Goal: Information Seeking & Learning: Learn about a topic

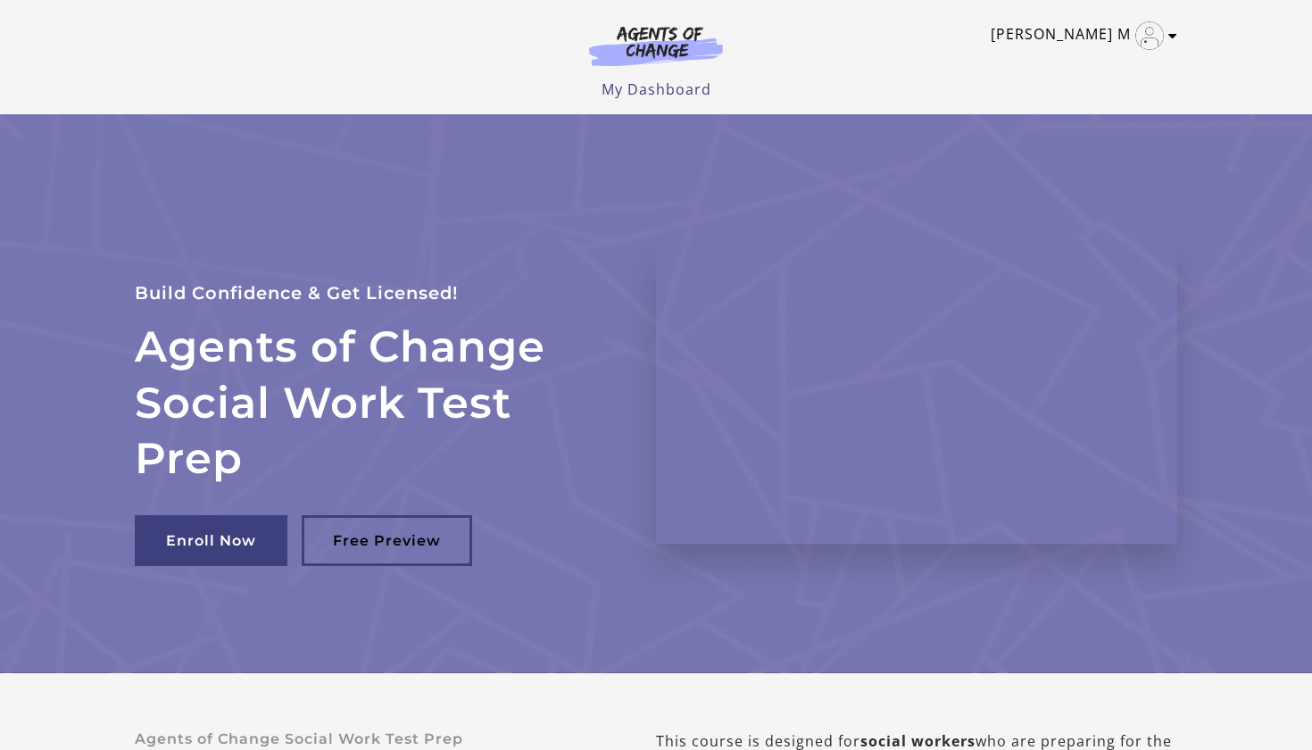
click at [1024, 37] on link "Kathy mandalaoui M" at bounding box center [1080, 35] width 178 height 29
click at [1055, 62] on link "My Account" at bounding box center [1102, 65] width 157 height 30
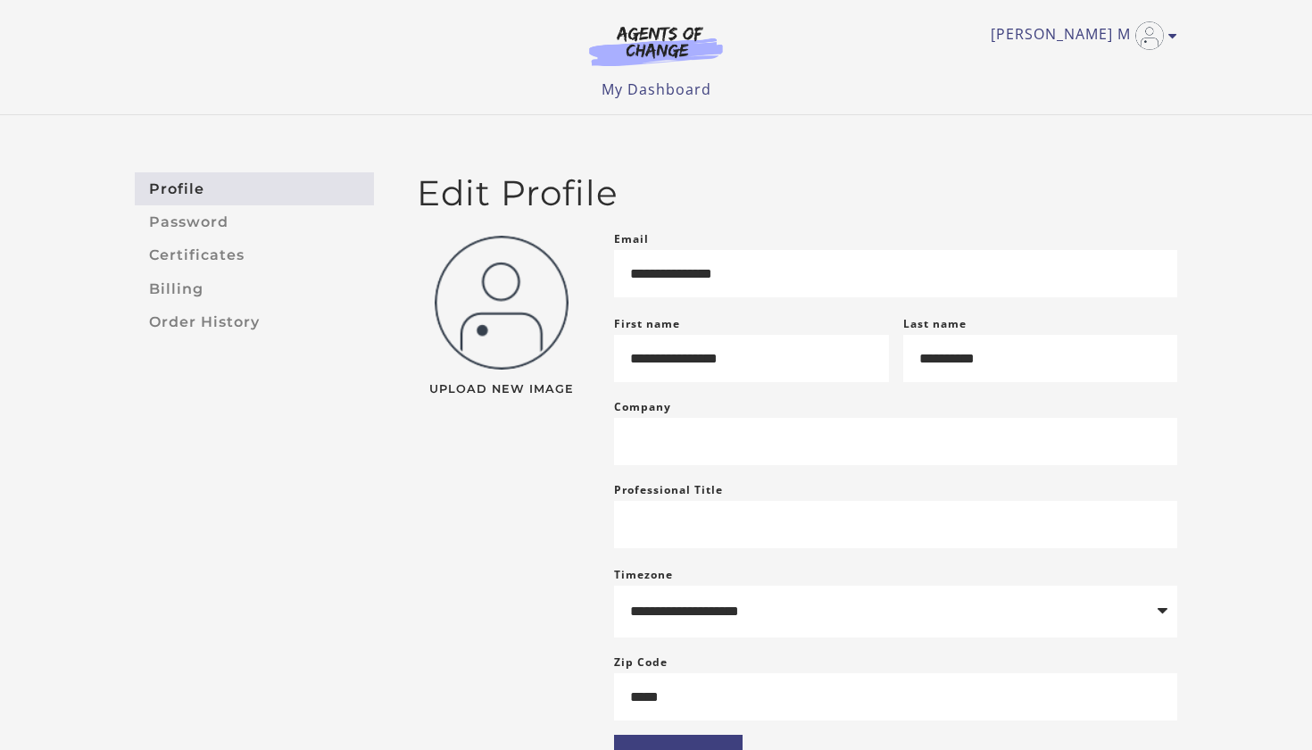
click at [694, 49] on img at bounding box center [655, 45] width 171 height 41
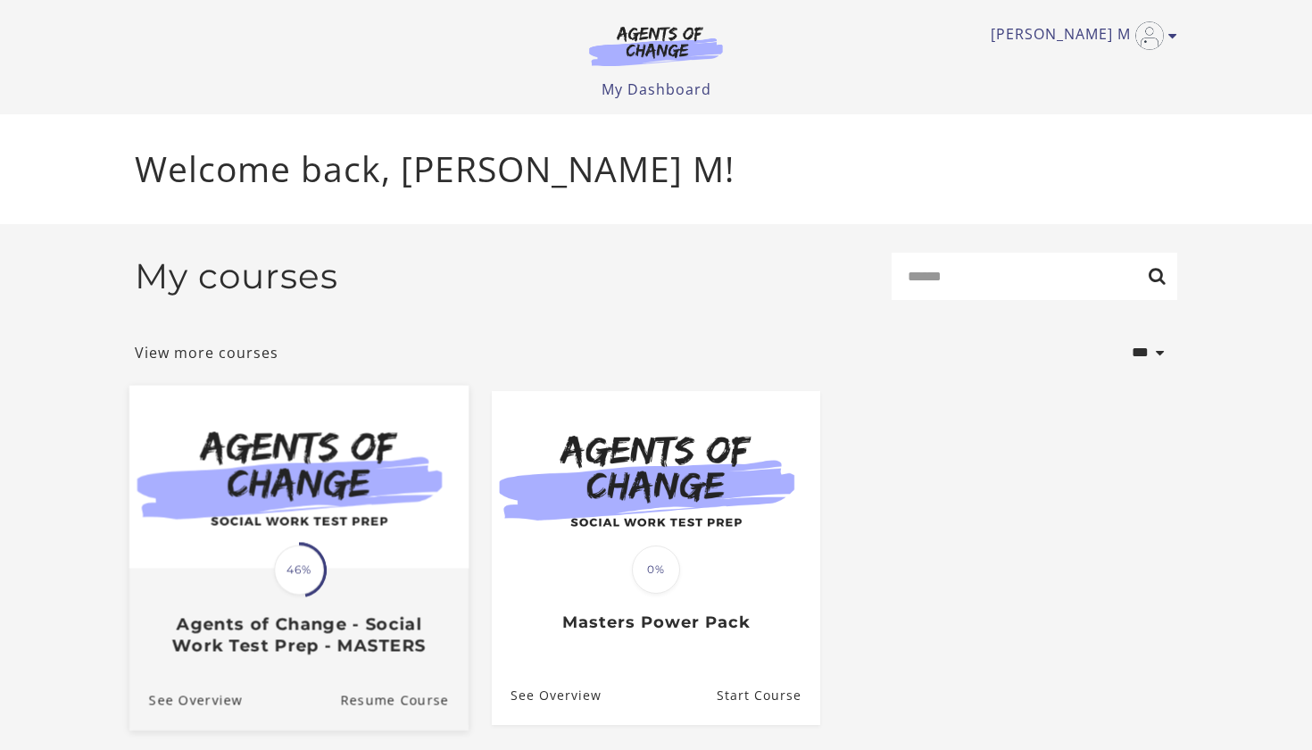
click at [378, 466] on img at bounding box center [298, 476] width 339 height 183
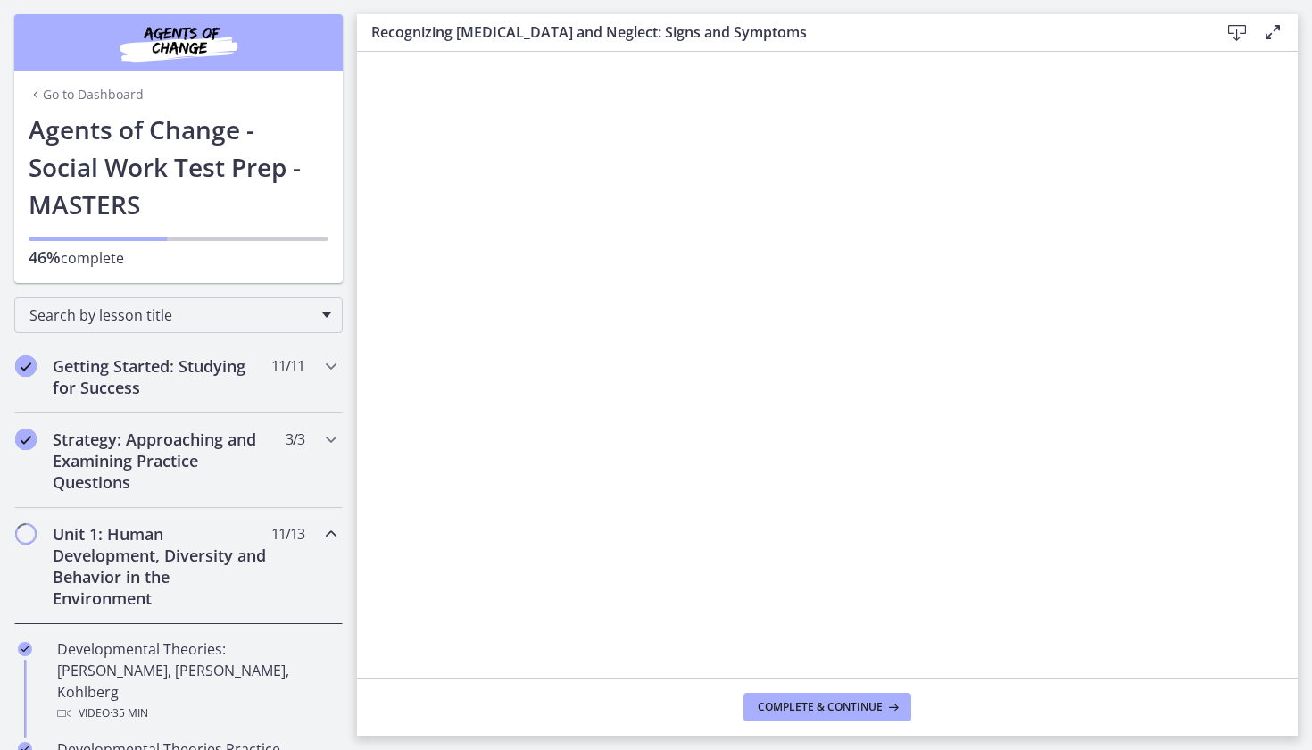
click at [184, 550] on h2 "Unit 1: Human Development, Diversity and Behavior in the Environment" at bounding box center [162, 566] width 218 height 86
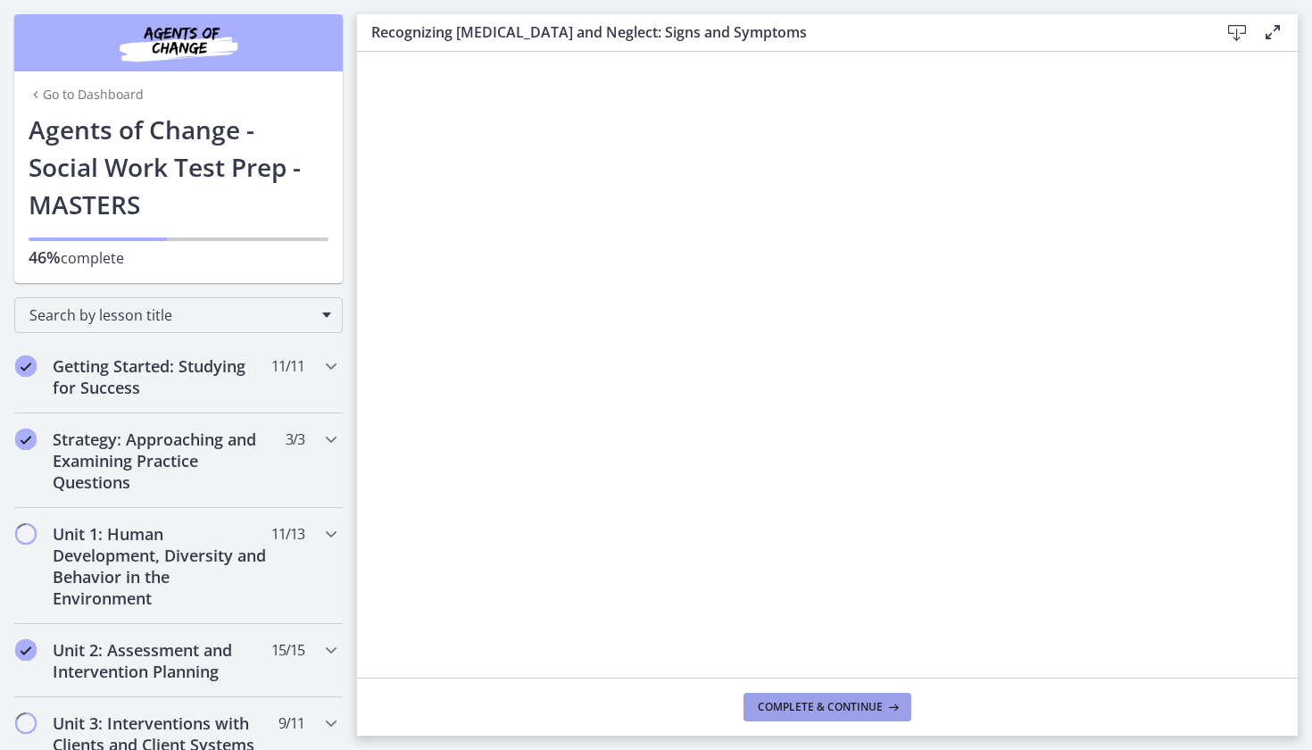
click at [799, 716] on button "Complete & continue" at bounding box center [827, 706] width 168 height 29
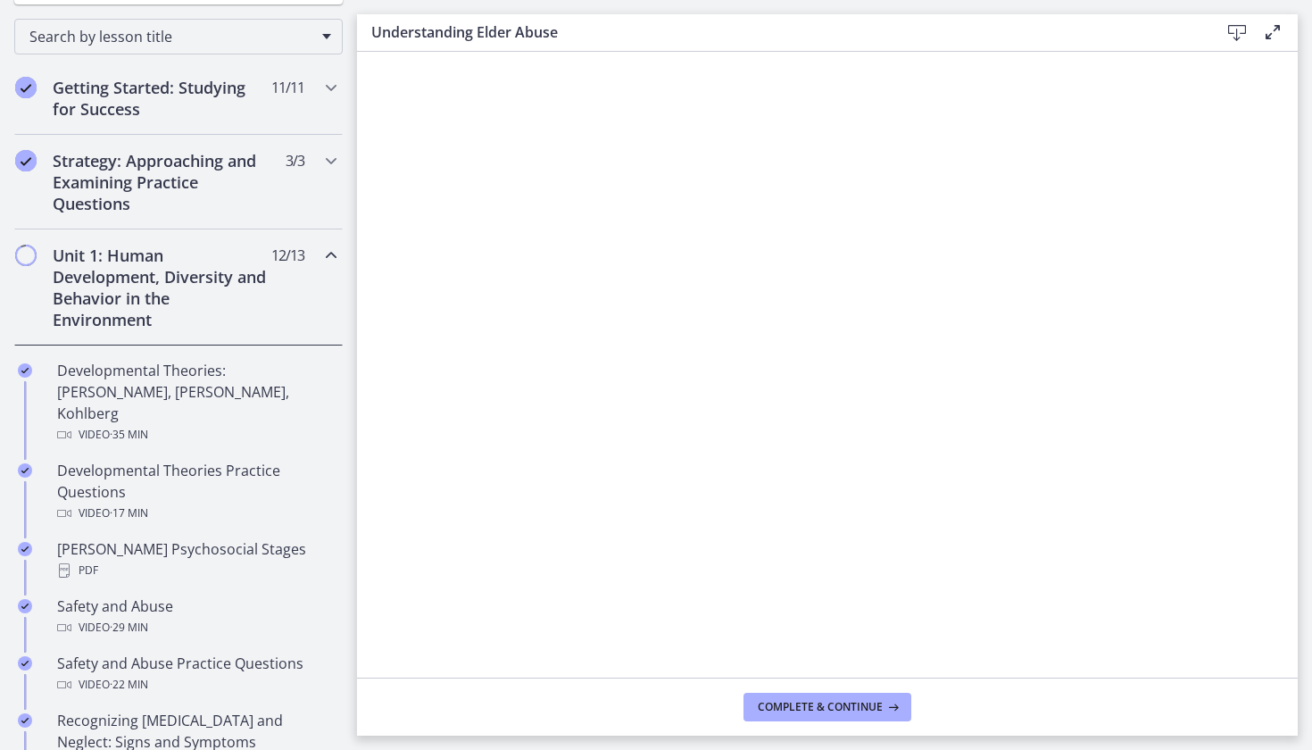
scroll to position [302, 0]
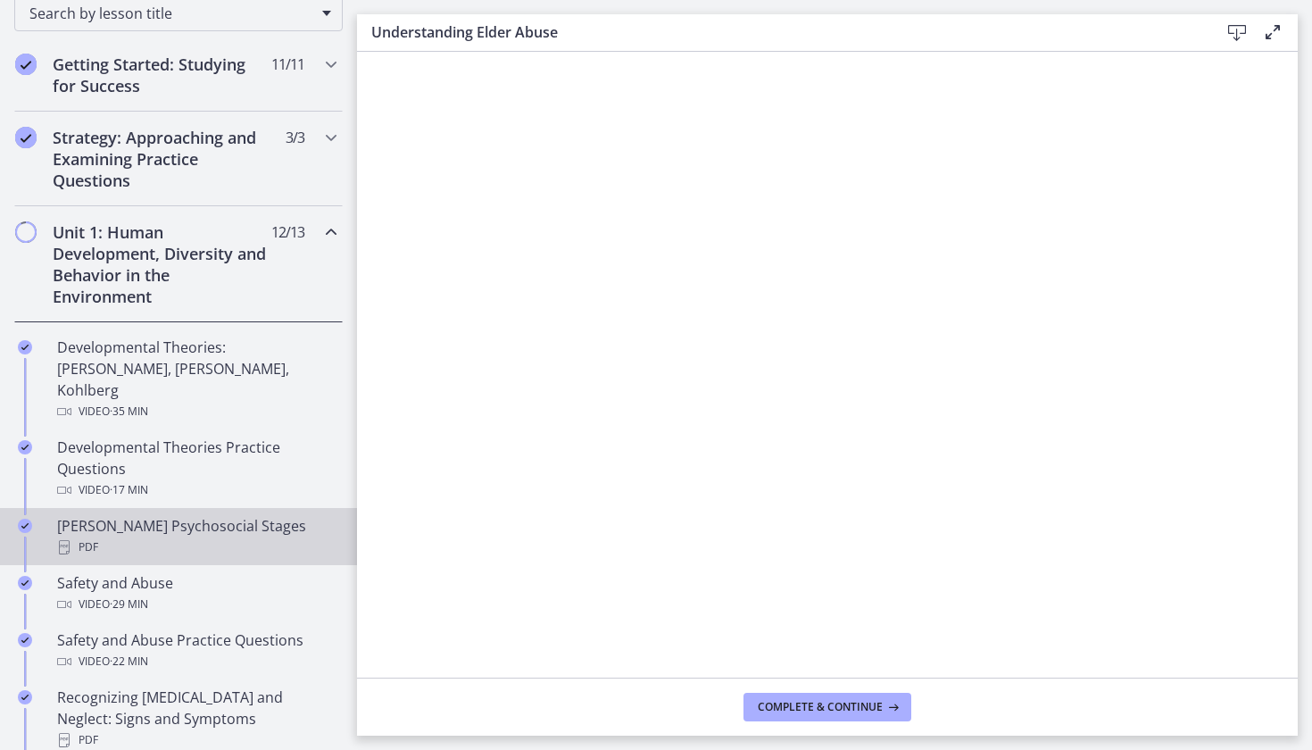
click at [181, 536] on div "PDF" at bounding box center [196, 546] width 278 height 21
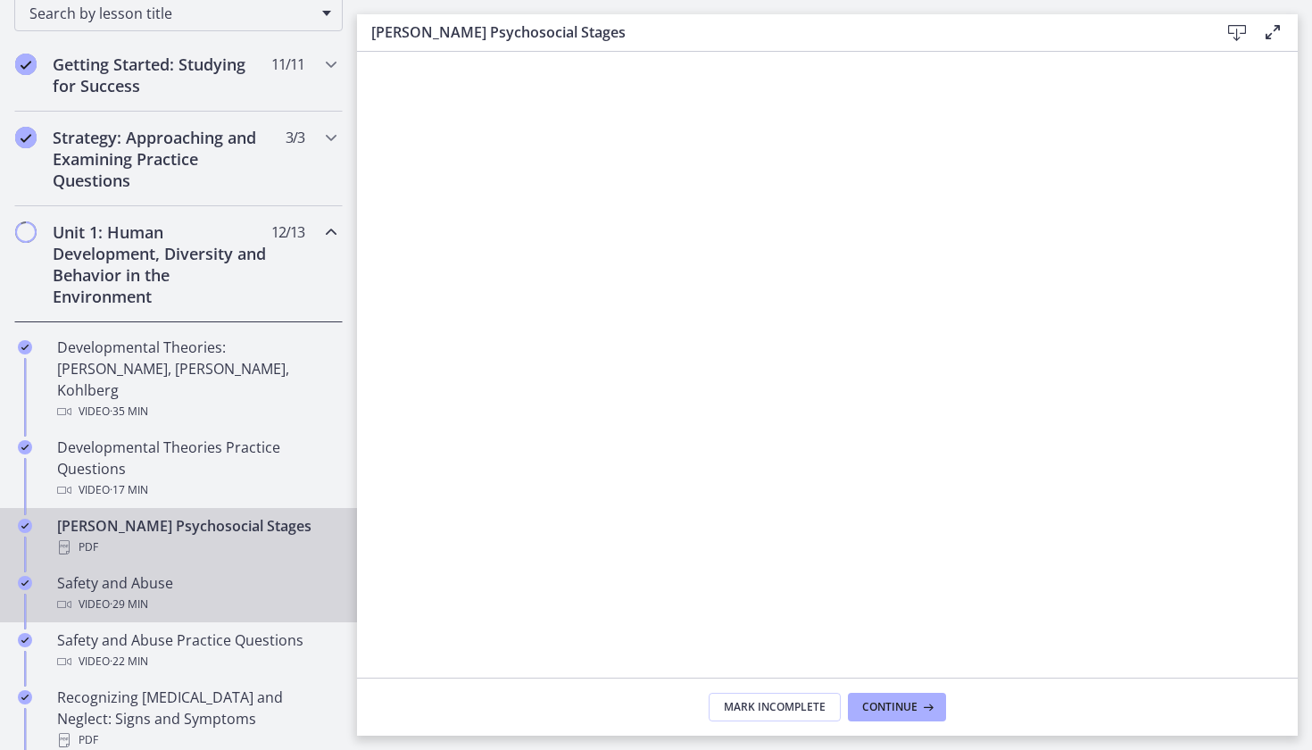
click at [185, 593] on div "Video · 29 min" at bounding box center [196, 603] width 278 height 21
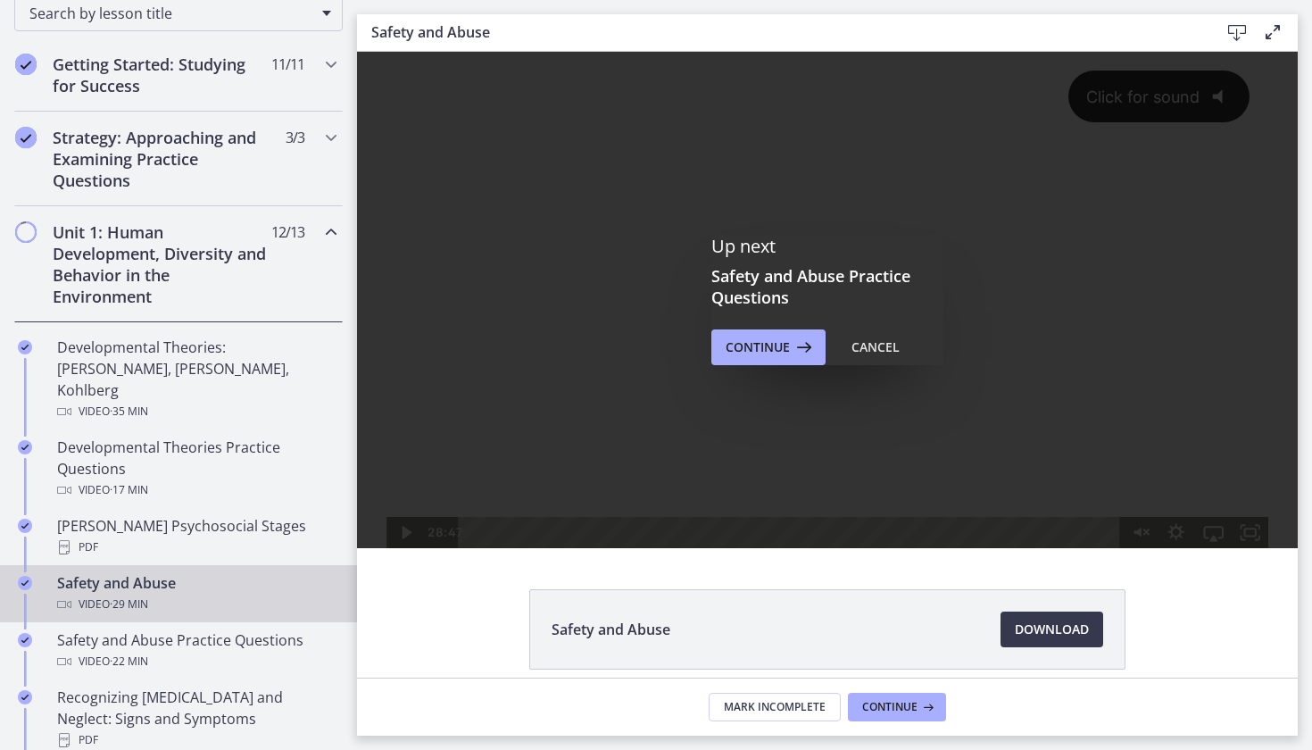
click at [693, 502] on div "Up next Safety and Abuse Practice Questions Continue Cancel" at bounding box center [827, 300] width 941 height 496
click at [706, 453] on div "Up next Safety and Abuse Practice Questions Continue Cancel" at bounding box center [827, 300] width 941 height 496
click at [195, 593] on div "Video · 29 min" at bounding box center [196, 603] width 278 height 21
click at [752, 540] on div "Up next Safety and Abuse Practice Questions Continue Cancel" at bounding box center [827, 300] width 941 height 496
click at [781, 344] on span "Continue" at bounding box center [757, 346] width 64 height 21
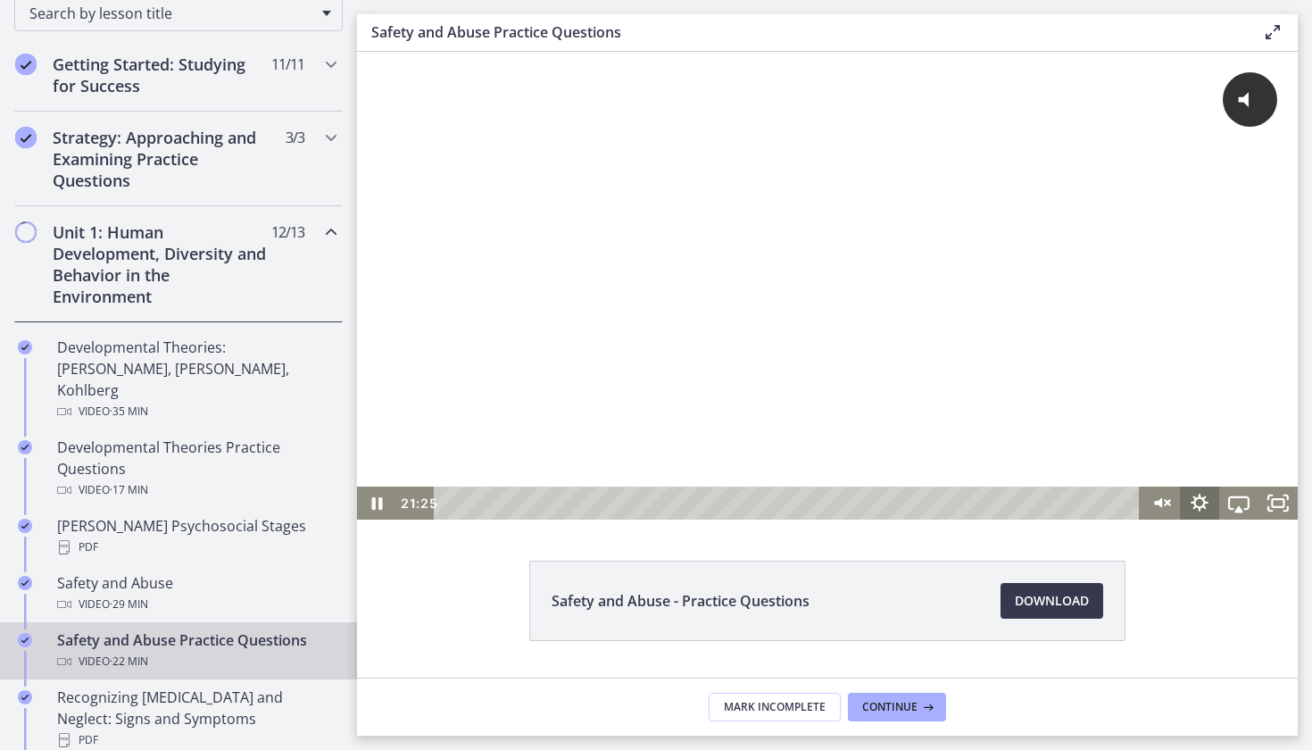
click at [1202, 500] on icon "Show settings menu" at bounding box center [1199, 502] width 39 height 33
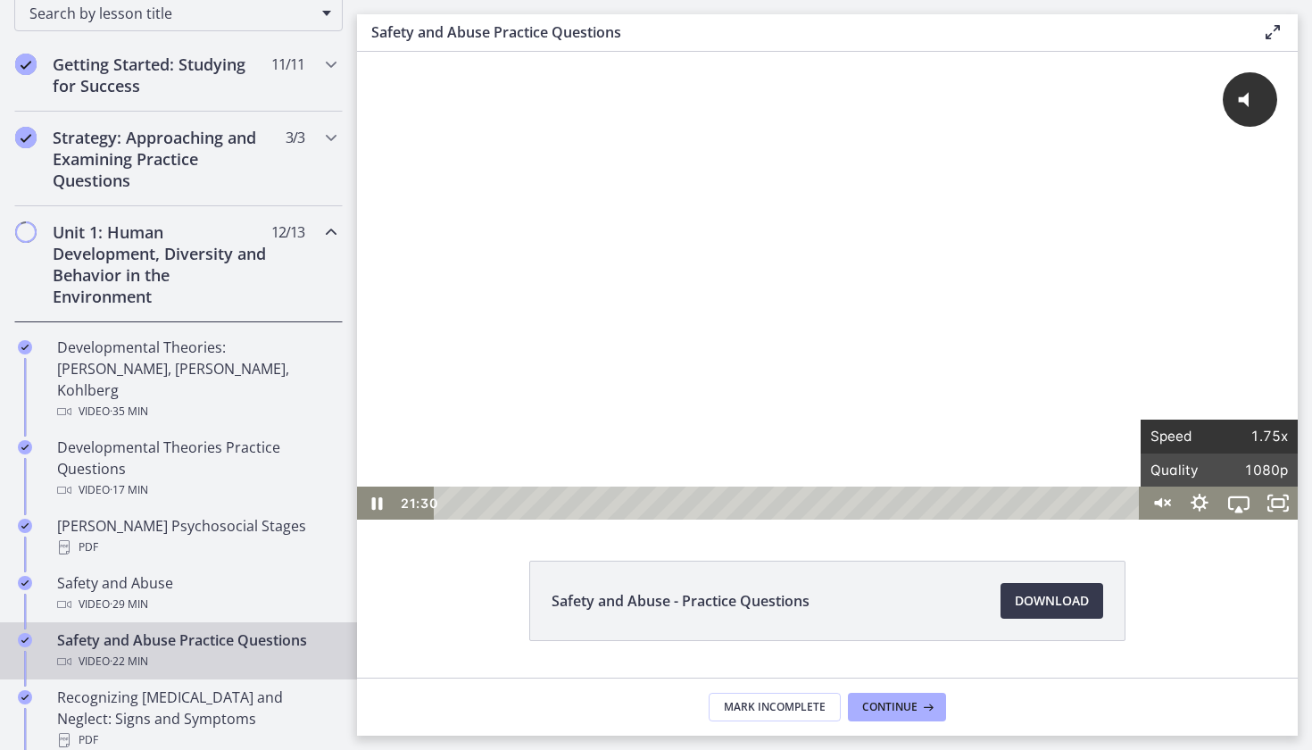
click at [1215, 438] on span "Speed" at bounding box center [1184, 435] width 69 height 33
